Goal: Task Accomplishment & Management: Manage account settings

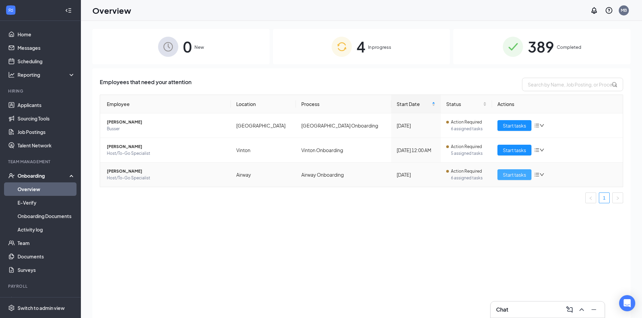
click at [512, 174] on span "Start tasks" at bounding box center [514, 174] width 23 height 7
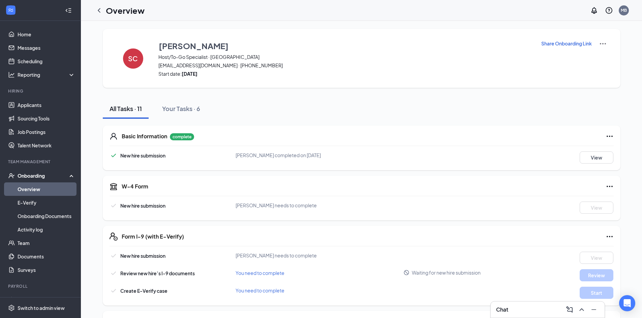
click at [563, 47] on div "Share Onboarding Link" at bounding box center [574, 58] width 66 height 37
click at [564, 44] on p "Share Onboarding Link" at bounding box center [566, 43] width 51 height 7
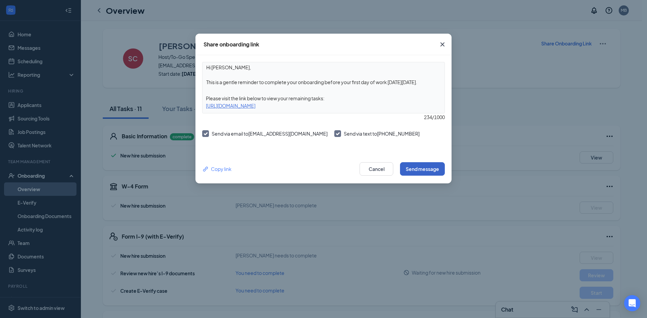
click at [413, 172] on button "Send message" at bounding box center [422, 168] width 45 height 13
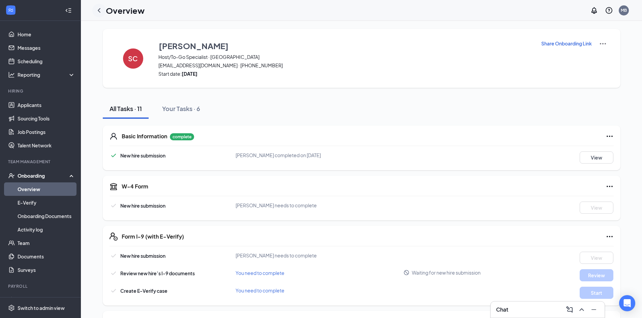
click at [100, 9] on icon "ChevronLeft" at bounding box center [99, 10] width 3 height 4
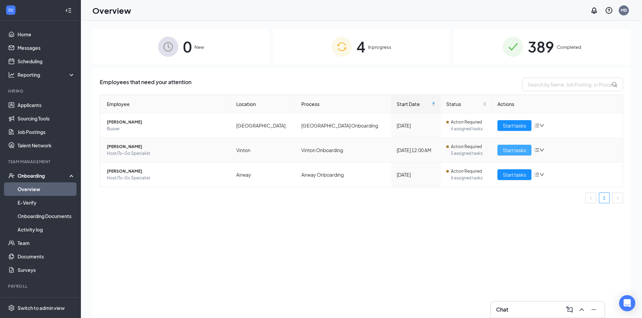
click at [510, 151] on span "Start tasks" at bounding box center [514, 150] width 23 height 7
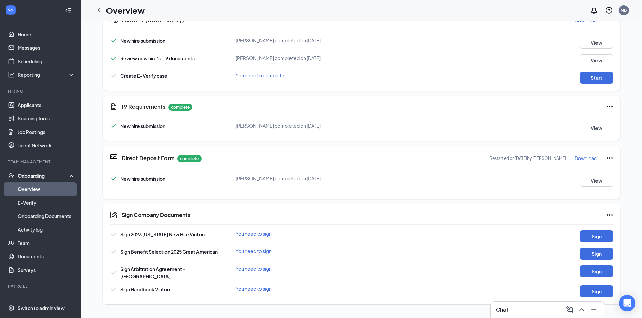
scroll to position [236, 0]
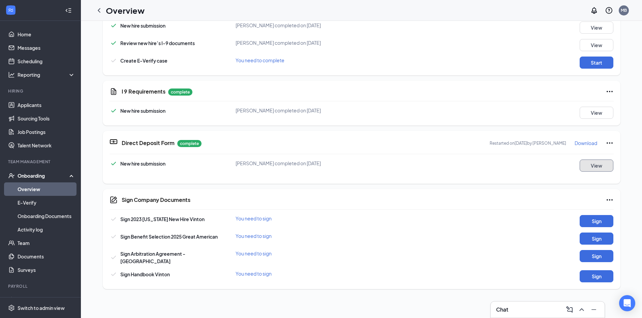
click at [588, 166] on button "View" at bounding box center [596, 166] width 34 height 12
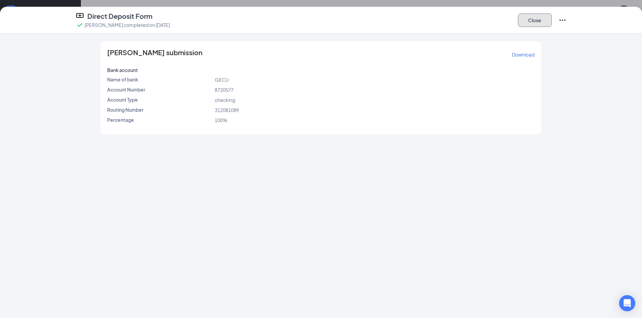
click at [531, 24] on button "Close" at bounding box center [535, 19] width 34 height 13
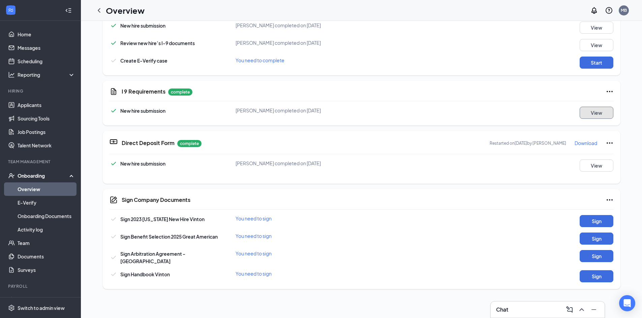
click at [579, 116] on button "View" at bounding box center [596, 113] width 34 height 12
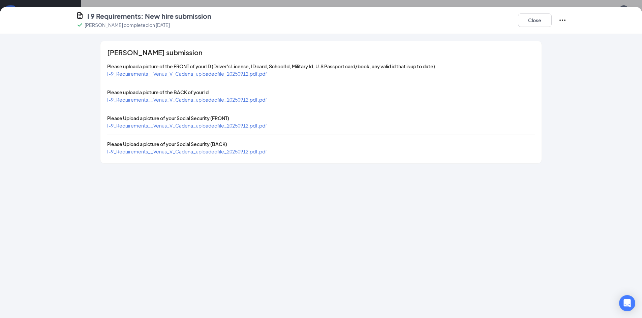
click at [199, 74] on span "I-9_Requirements__Venus_V_Cadena_uploadedfile_20250912.pdf.pdf" at bounding box center [187, 74] width 160 height 6
click at [221, 99] on span "I-9_Requirements__Venus_V_Cadena_uploadedfile_20250912.pdf.pdf" at bounding box center [187, 100] width 160 height 6
click at [186, 124] on span "I-9_Requirements__Venus_V_Cadena_uploadedfile_20250912.pdf.pdf" at bounding box center [187, 126] width 160 height 6
click at [529, 26] on button "Close" at bounding box center [535, 19] width 34 height 13
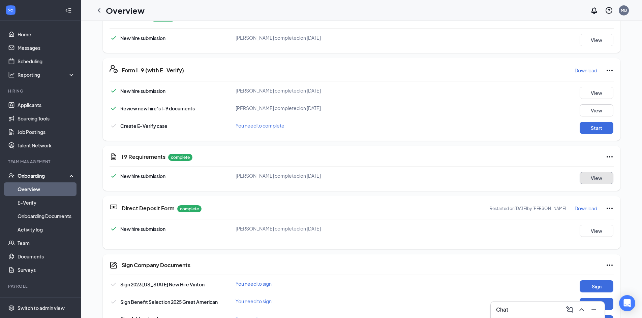
scroll to position [168, 0]
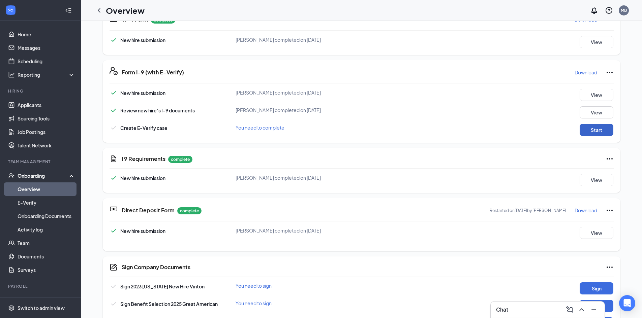
click at [591, 128] on button "Start" at bounding box center [596, 130] width 34 height 12
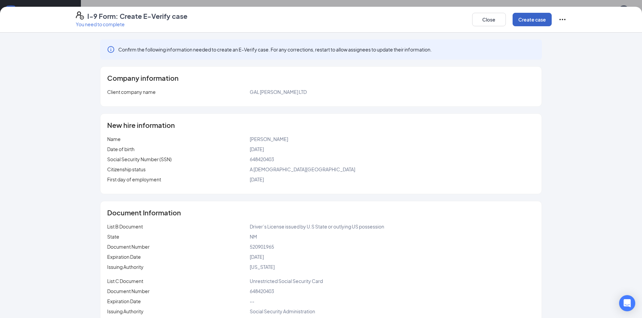
click at [534, 22] on button "Create case" at bounding box center [531, 19] width 39 height 13
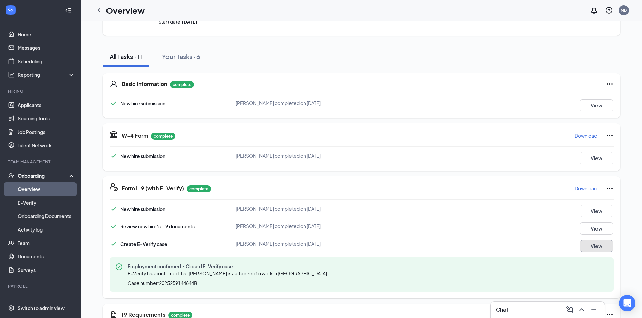
scroll to position [0, 0]
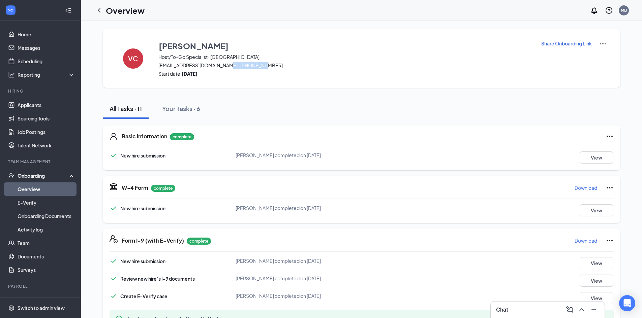
drag, startPoint x: 259, startPoint y: 65, endPoint x: 223, endPoint y: 65, distance: 36.0
click at [223, 65] on span "[EMAIL_ADDRESS][DOMAIN_NAME] · [PHONE_NUMBER]" at bounding box center [345, 65] width 374 height 7
copy span "[PHONE_NUMBER]"
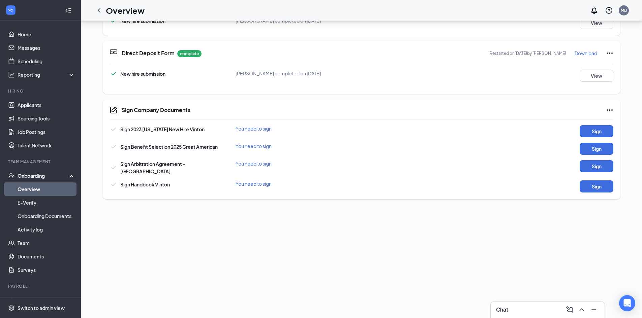
scroll to position [196, 0]
click at [602, 131] on button "Sign" at bounding box center [596, 132] width 34 height 12
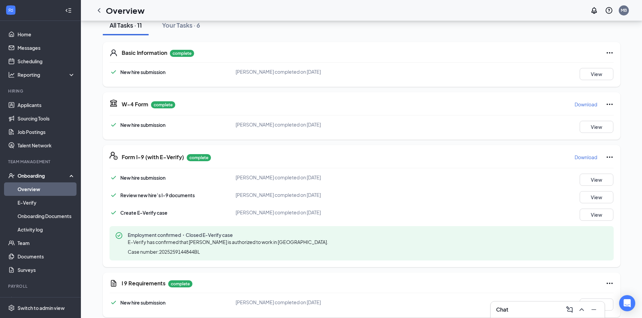
scroll to position [0, 0]
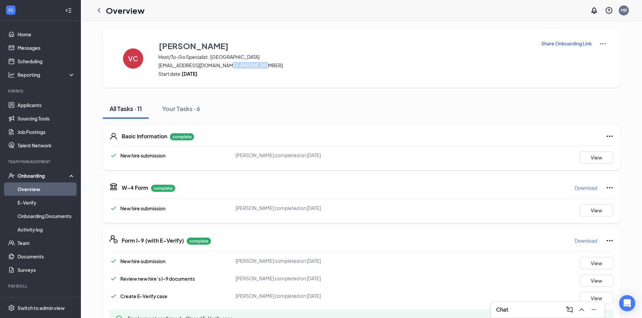
click at [498, 313] on h3 "Chat" at bounding box center [502, 309] width 12 height 7
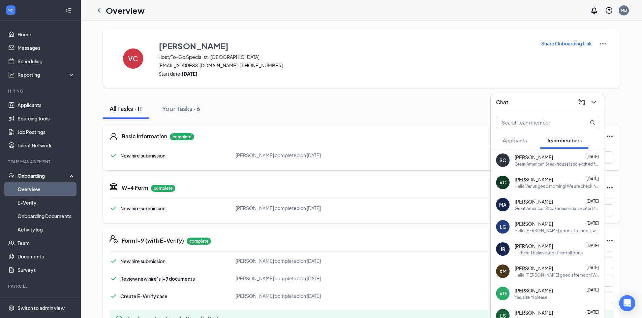
click at [539, 184] on div "Hello Venus good morning! We are checking your onboarding and you didn't fill i…" at bounding box center [556, 187] width 85 height 6
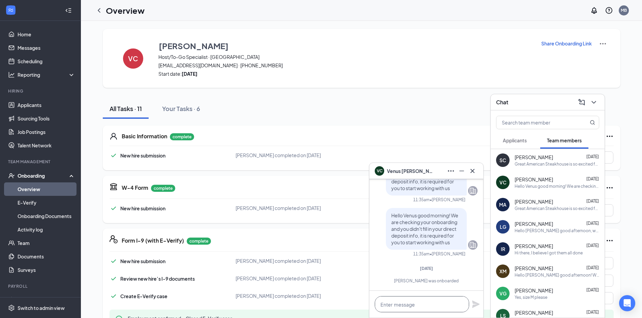
click at [406, 307] on textarea at bounding box center [422, 304] width 94 height 16
paste textarea "Welcome to the Great American Steakhouse team! [DATE][DATE] we have our inducti…"
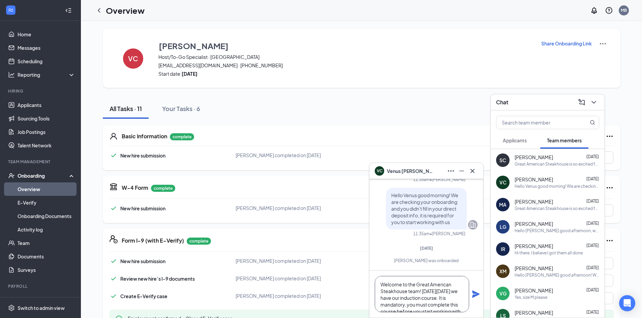
scroll to position [34, 0]
type textarea "Welcome to the Great American Steakhouse team! [DATE][DATE] we have our inducti…"
click at [478, 295] on icon "Plane" at bounding box center [475, 294] width 7 height 7
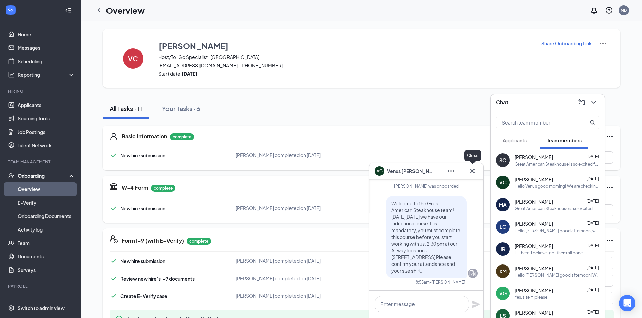
scroll to position [0, 0]
click at [474, 172] on icon "Cross" at bounding box center [472, 171] width 8 height 8
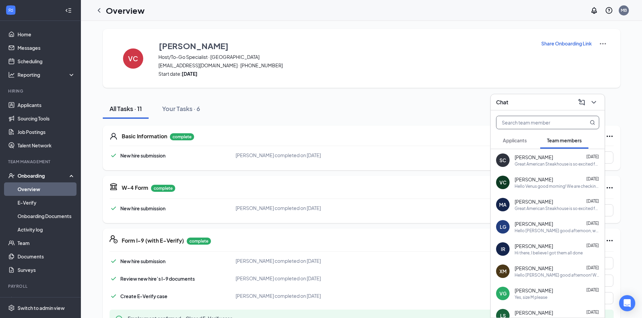
click at [530, 119] on input "text" at bounding box center [536, 122] width 80 height 13
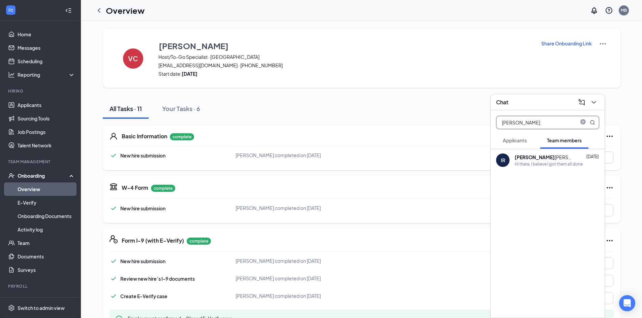
type input "[PERSON_NAME]"
click at [533, 163] on div "Hi there, I believe I got them all done" at bounding box center [548, 164] width 68 height 6
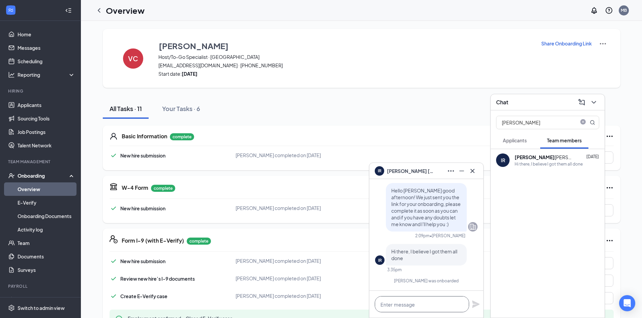
click at [415, 303] on textarea at bounding box center [422, 304] width 94 height 16
paste textarea "Welcome to the Great American Steakhouse team! [DATE][DATE] we have our inducti…"
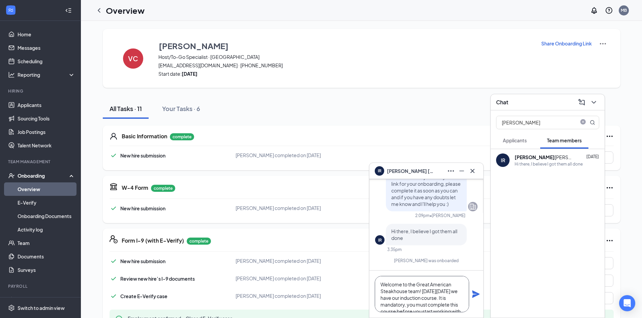
scroll to position [34, 0]
type textarea "Welcome to the Great American Steakhouse team! [DATE][DATE] we have our inducti…"
click at [476, 295] on icon "Plane" at bounding box center [475, 294] width 7 height 7
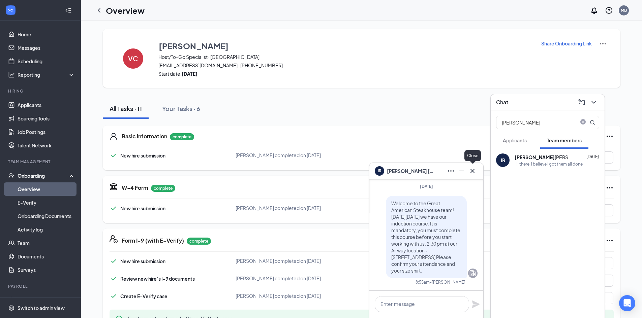
scroll to position [0, 0]
click at [470, 171] on icon "Cross" at bounding box center [472, 171] width 8 height 8
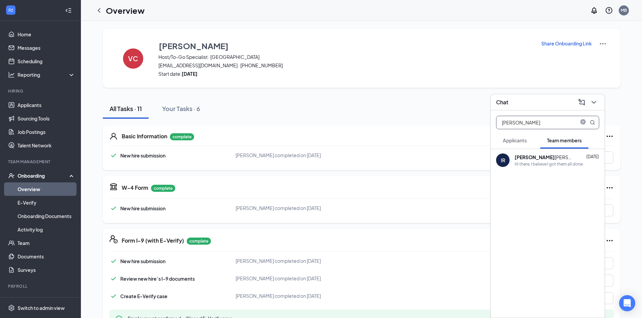
drag, startPoint x: 530, startPoint y: 121, endPoint x: 379, endPoint y: 122, distance: 150.6
click at [379, 122] on div "Chat [PERSON_NAME] Applicants Team members IR [PERSON_NAME] [DATE] Hi there, I …" at bounding box center [361, 298] width 561 height 555
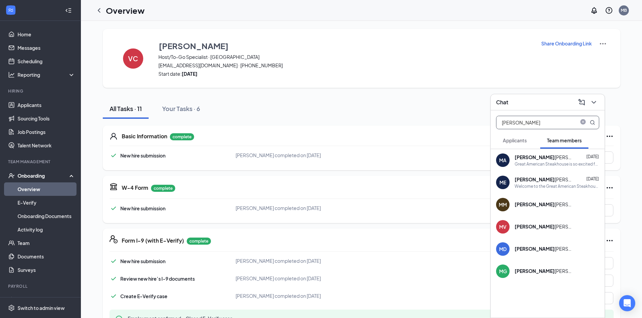
type input "[PERSON_NAME]"
click at [564, 159] on div "[PERSON_NAME] [DATE]" at bounding box center [556, 157] width 85 height 7
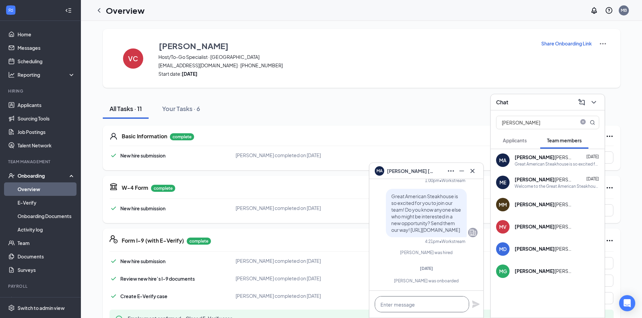
click at [428, 307] on textarea at bounding box center [422, 304] width 94 height 16
paste textarea "Welcome to the Great American Steakhouse team! [DATE][DATE] we have our inducti…"
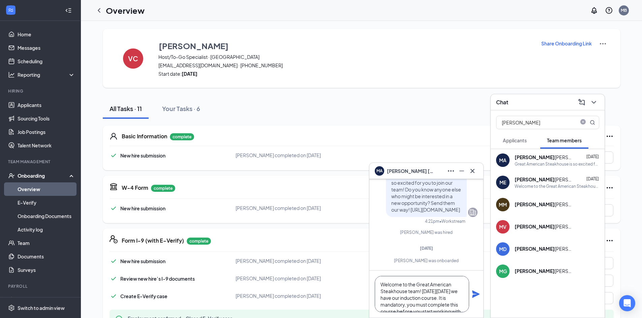
scroll to position [34, 0]
type textarea "Welcome to the Great American Steakhouse team! [DATE][DATE] we have our inducti…"
click at [475, 294] on icon "Plane" at bounding box center [475, 294] width 7 height 7
click at [441, 297] on textarea "Welcome to the Great American Steakhouse team! [DATE][DATE] we have our inducti…" at bounding box center [422, 294] width 94 height 36
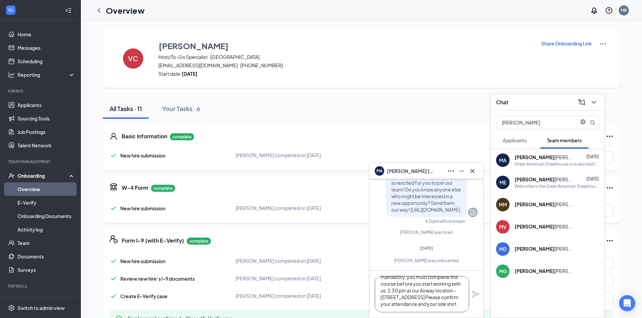
click at [422, 307] on textarea "Welcome to the Great American Steakhouse team! [DATE][DATE] we have our inducti…" at bounding box center [422, 294] width 94 height 36
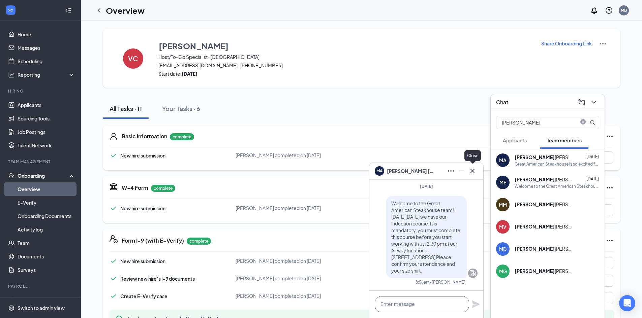
scroll to position [0, 0]
click at [475, 171] on icon "Cross" at bounding box center [472, 171] width 8 height 8
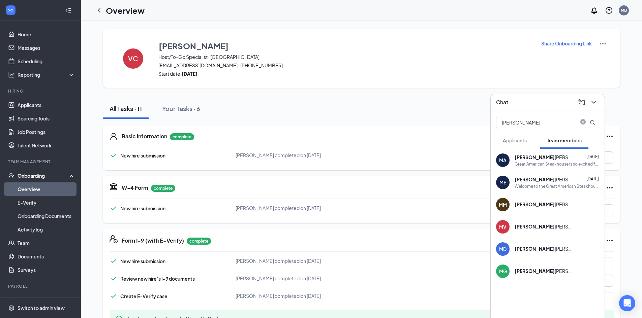
click at [582, 121] on icon "close-circle" at bounding box center [582, 121] width 5 height 5
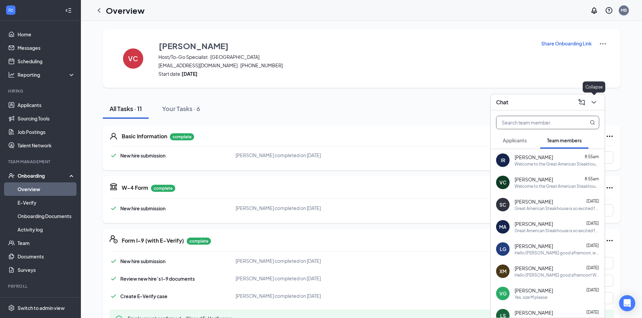
click at [596, 101] on icon "ChevronDown" at bounding box center [594, 102] width 8 height 8
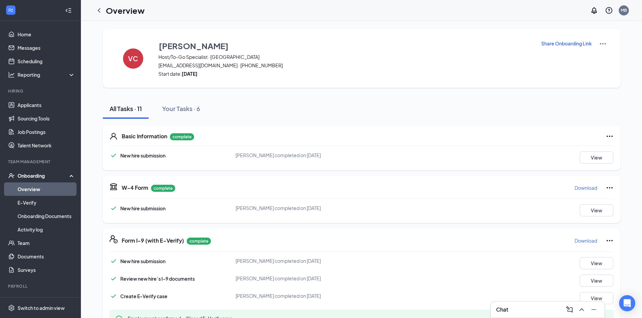
drag, startPoint x: 100, startPoint y: 11, endPoint x: 106, endPoint y: 18, distance: 9.5
click at [100, 11] on icon "ChevronLeft" at bounding box center [99, 10] width 8 height 8
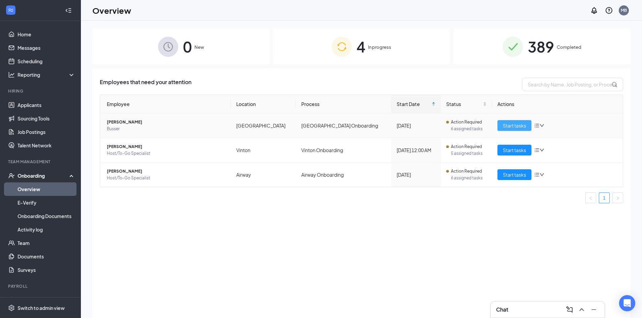
click at [518, 125] on span "Start tasks" at bounding box center [514, 125] width 23 height 7
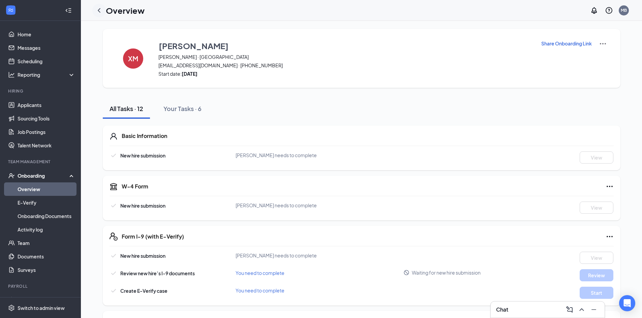
click at [99, 10] on icon "ChevronLeft" at bounding box center [99, 10] width 3 height 4
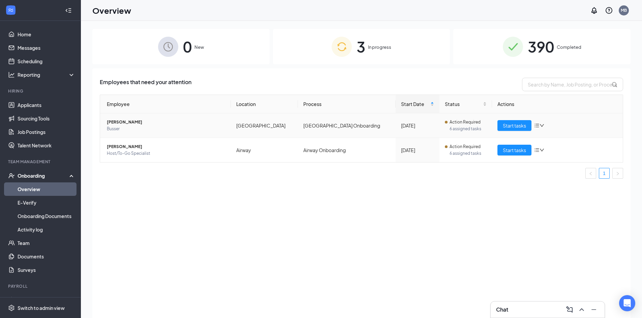
click at [544, 125] on icon "down" at bounding box center [541, 125] width 5 height 5
click at [554, 173] on li "Remove from onboarding" at bounding box center [574, 169] width 81 height 15
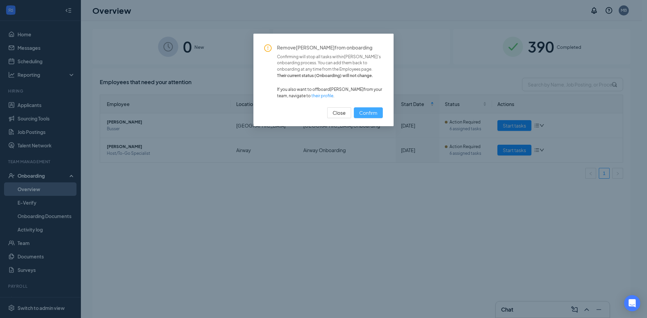
click at [366, 111] on span "Confirm" at bounding box center [368, 112] width 18 height 7
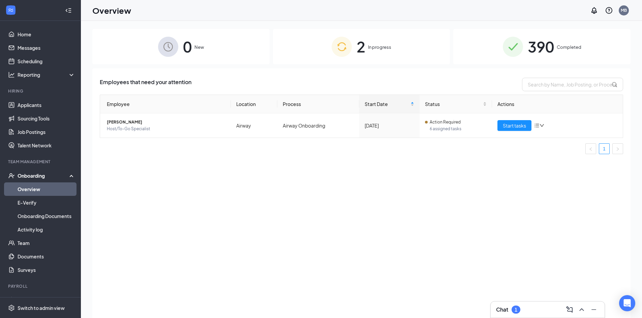
click at [355, 53] on div "2 In progress" at bounding box center [361, 46] width 177 height 35
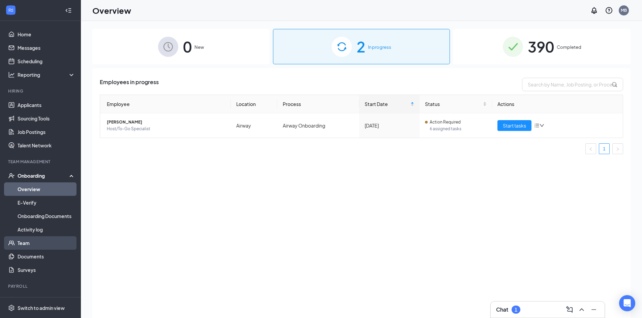
click at [25, 240] on link "Team" at bounding box center [47, 242] width 58 height 13
